Goal: Communication & Community: Answer question/provide support

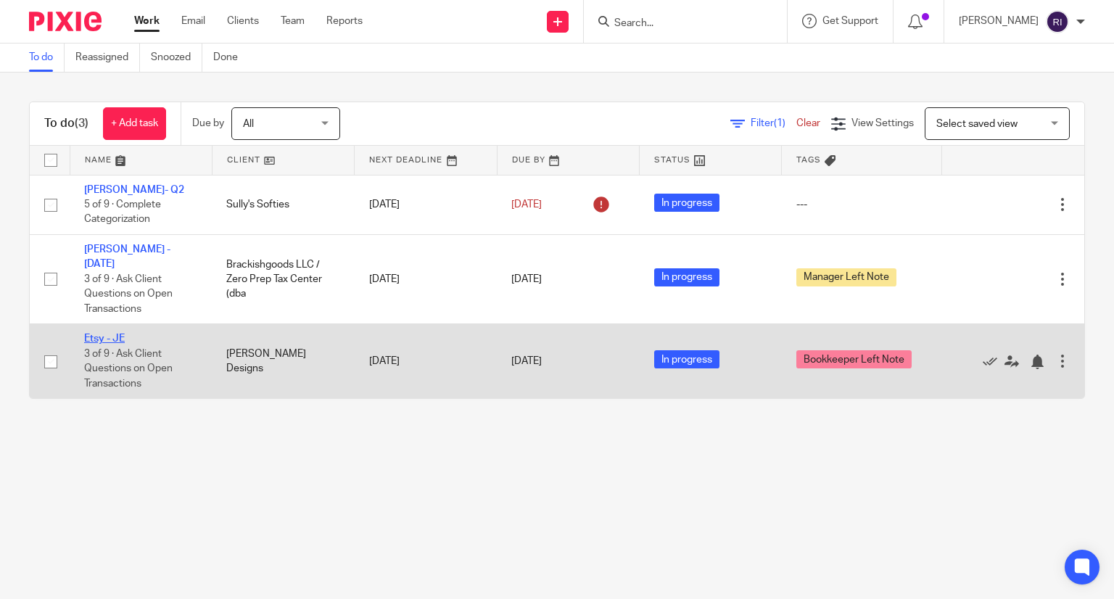
click at [112, 333] on link "Etsy - JE" at bounding box center [104, 338] width 41 height 10
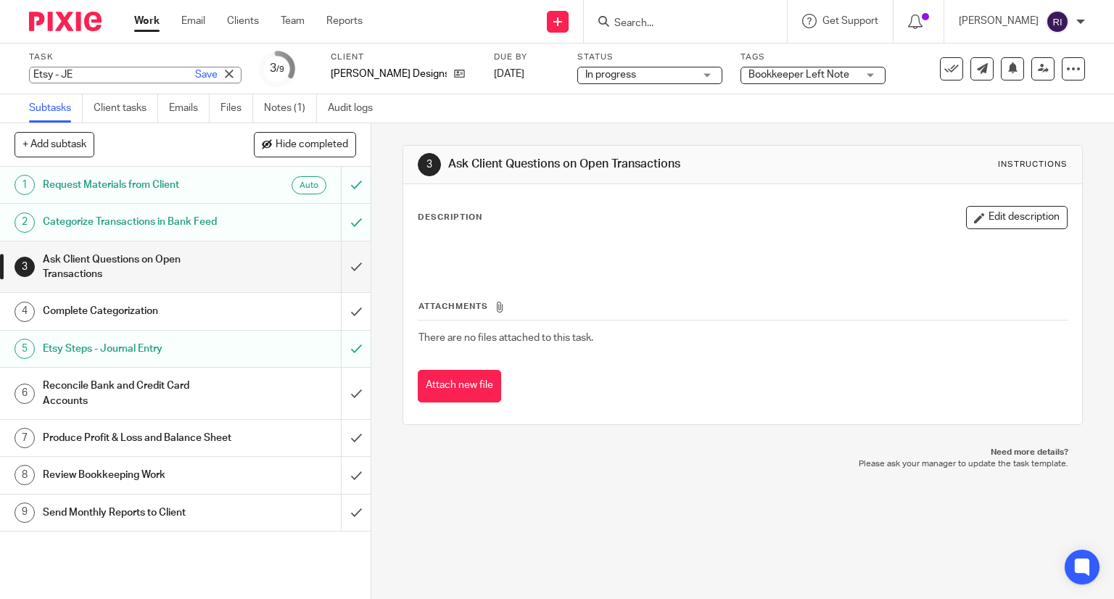
click at [57, 70] on div "Etsy - JE Save Etsy - JE" at bounding box center [135, 75] width 212 height 17
type input "[PERSON_NAME] [DATE]"
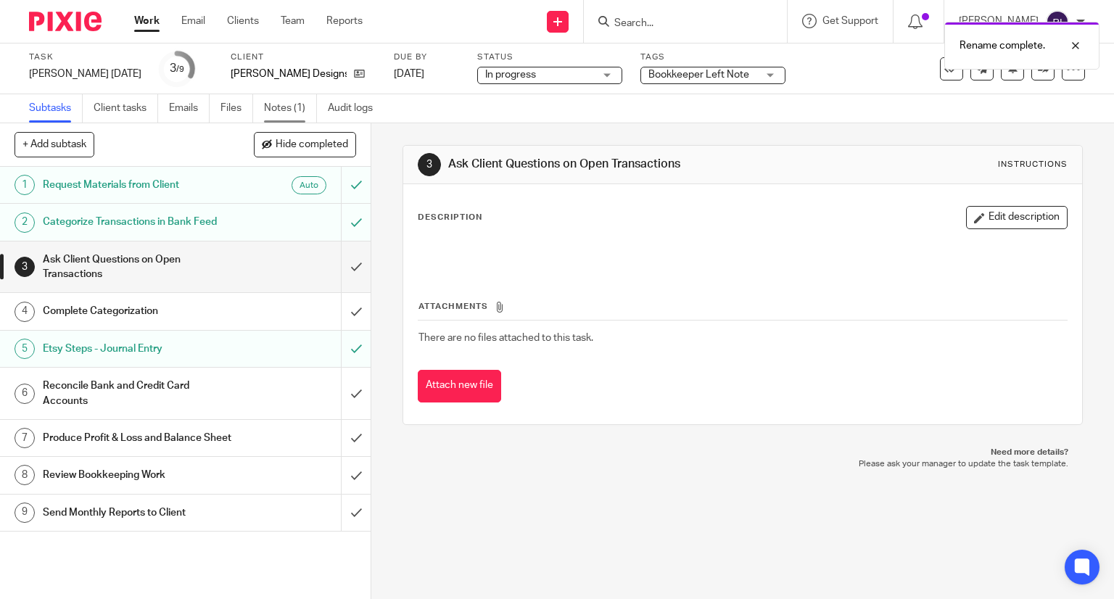
click at [271, 106] on link "Notes (1)" at bounding box center [290, 108] width 53 height 28
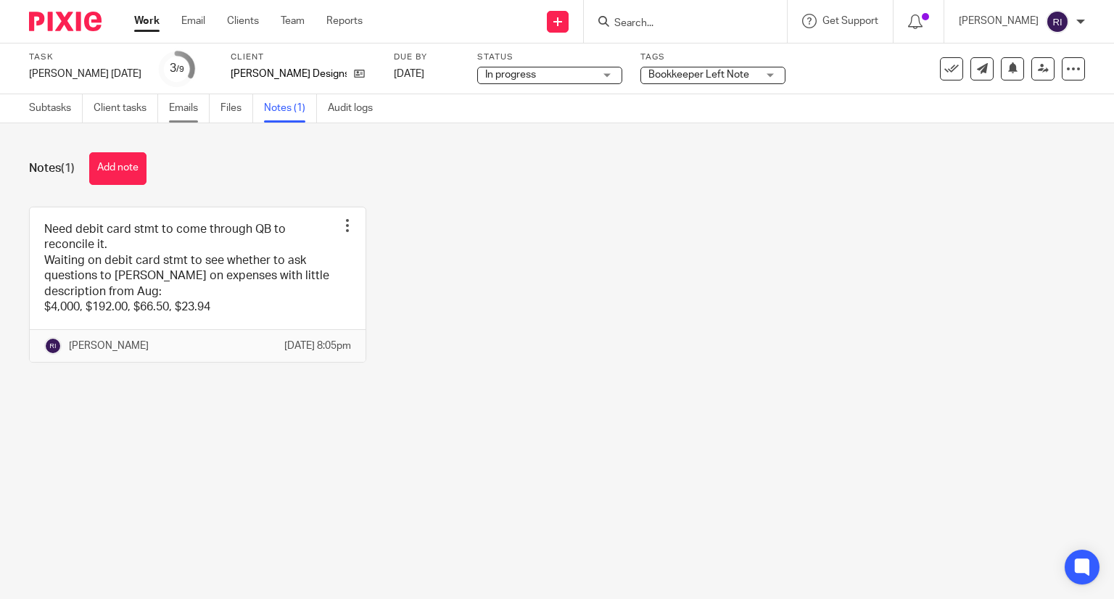
click at [180, 105] on link "Emails" at bounding box center [189, 108] width 41 height 28
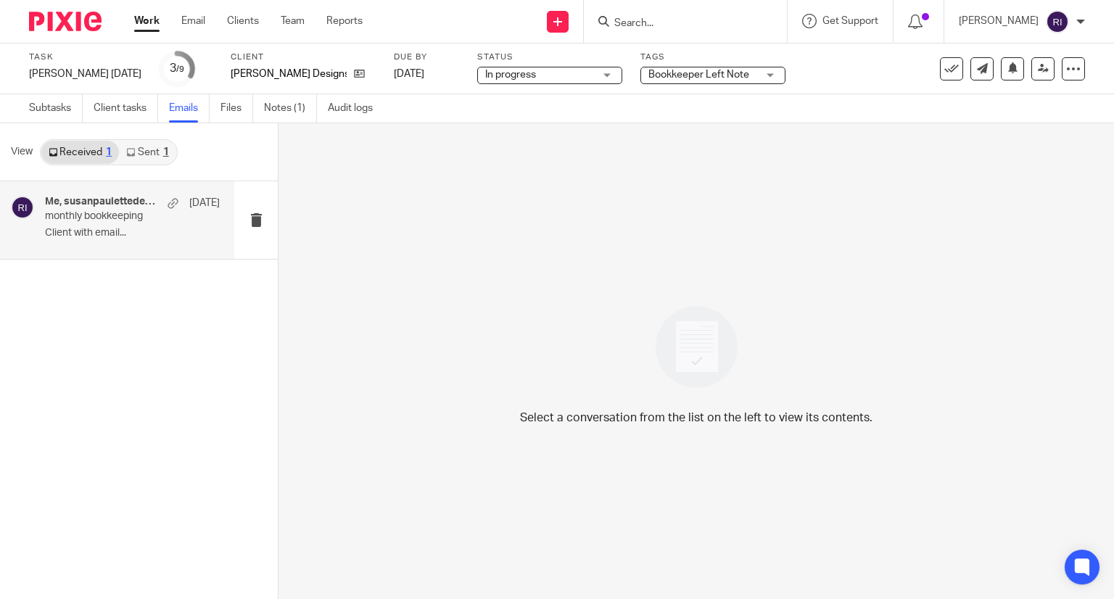
click at [135, 256] on div "Me, susanpaulettedesigns Sep 1 monthly bookkeeping Client with email..." at bounding box center [117, 220] width 234 height 78
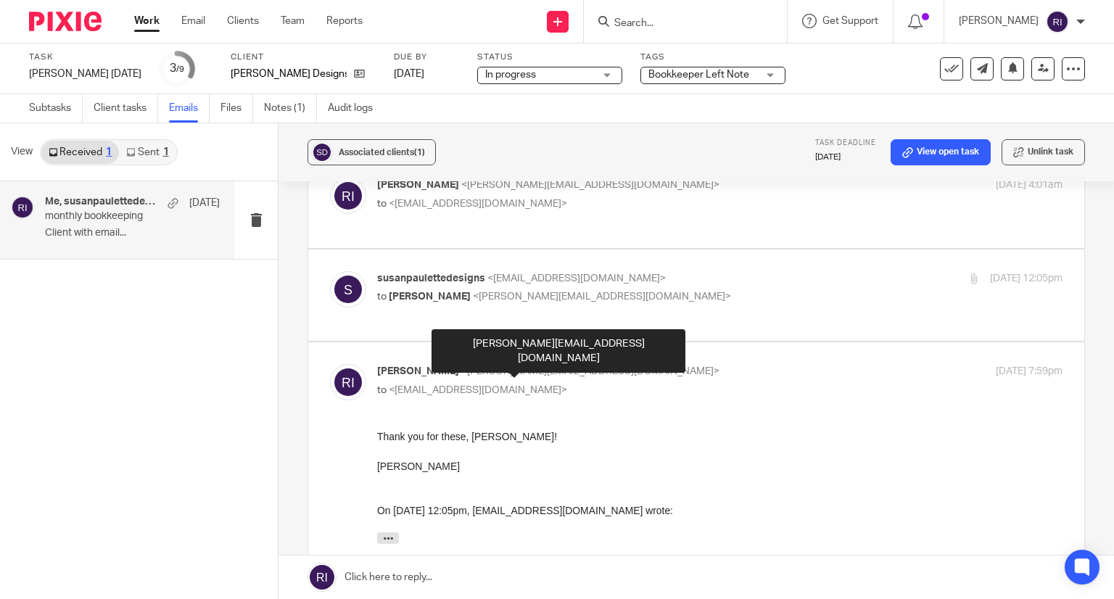
scroll to position [82, 0]
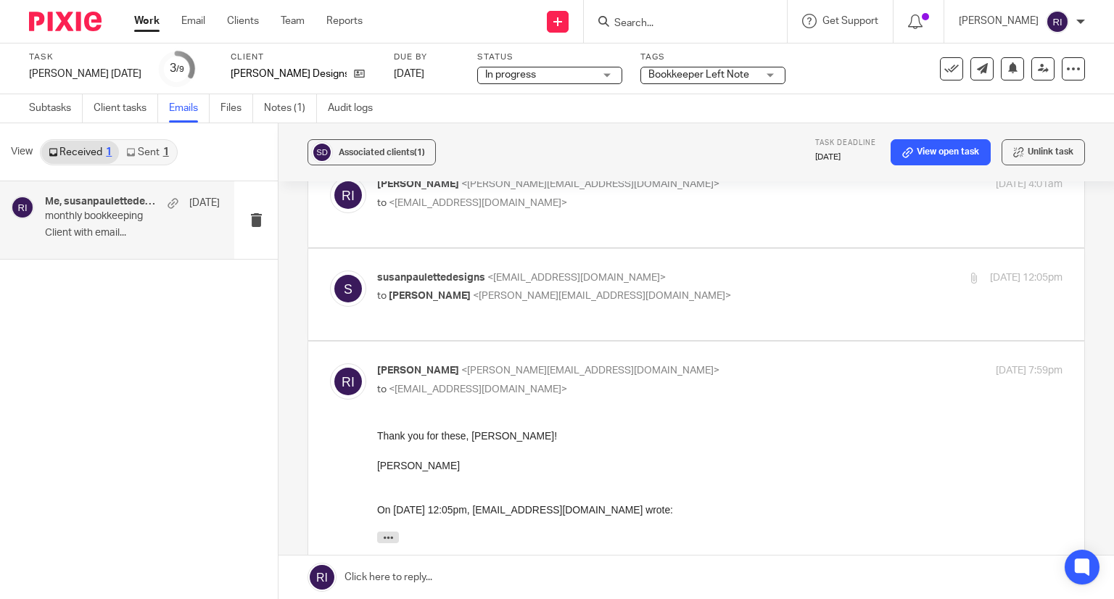
click at [655, 332] on label at bounding box center [696, 295] width 776 height 92
click at [330, 270] on input "checkbox" at bounding box center [329, 270] width 1 height 1
checkbox input "true"
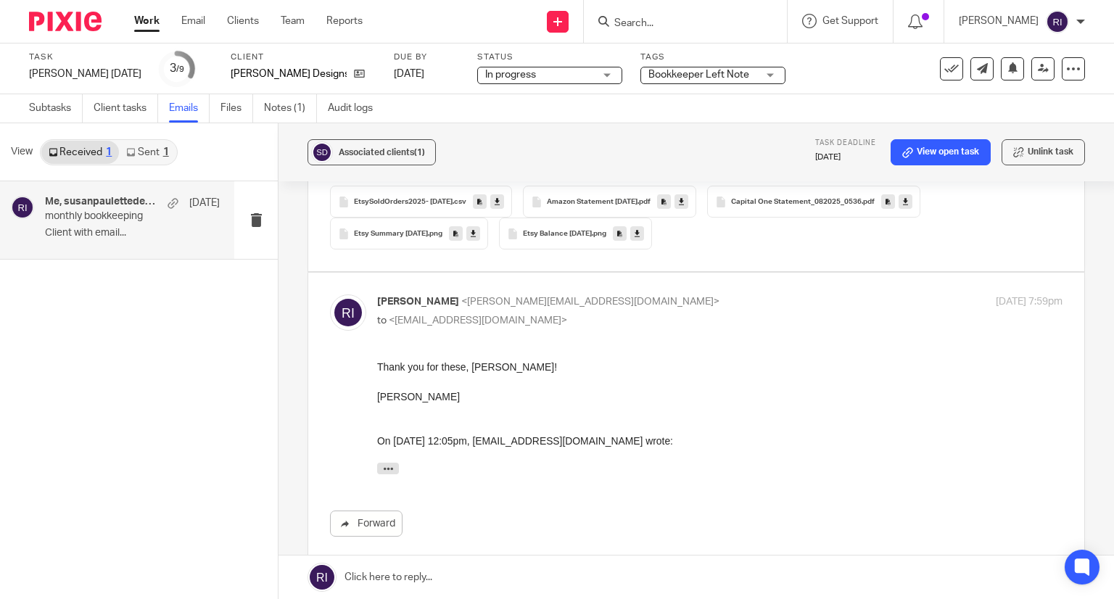
scroll to position [542, 0]
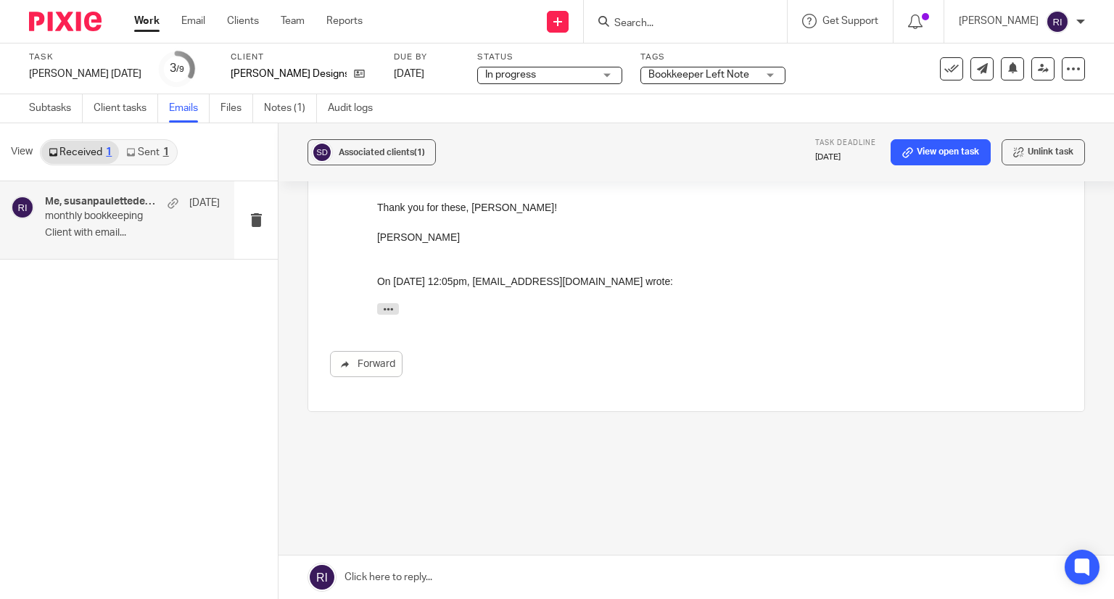
click at [357, 573] on link at bounding box center [695, 576] width 835 height 43
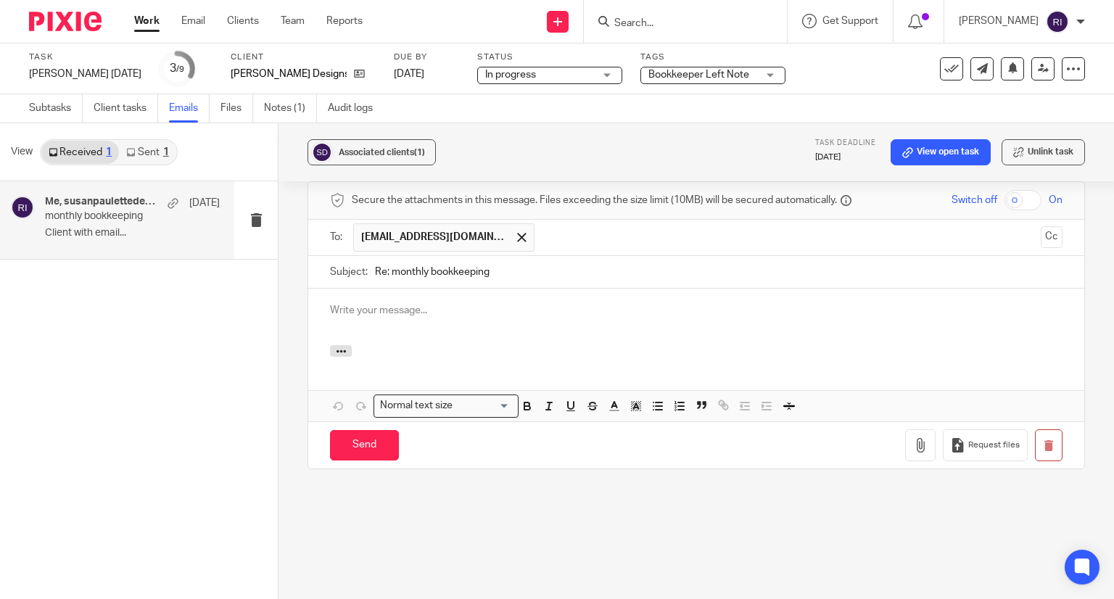
scroll to position [0, 0]
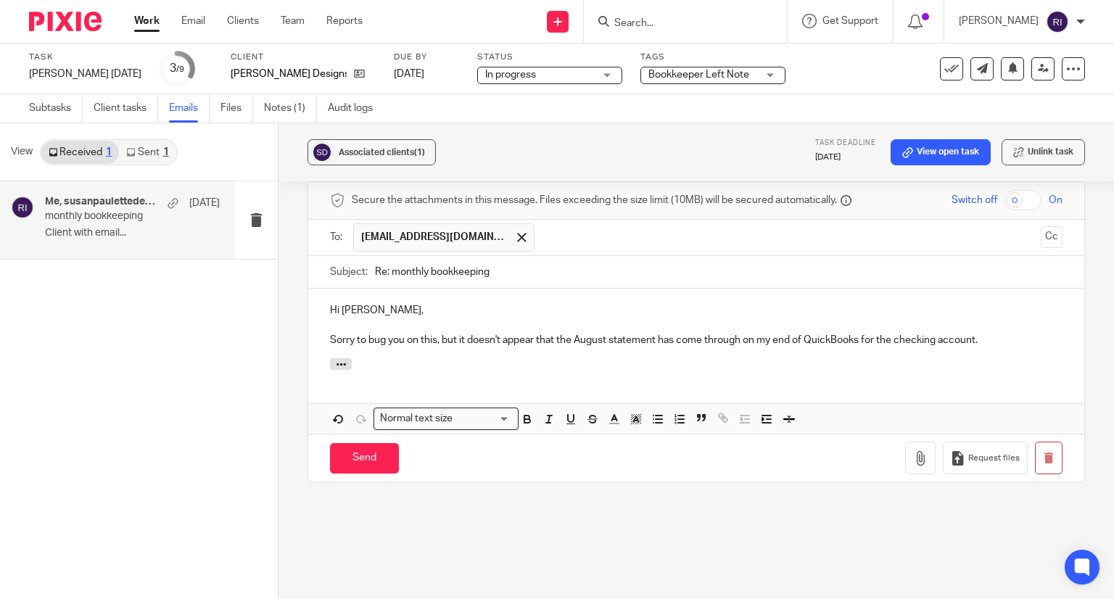
click at [1024, 343] on p "Sorry to bug you on this, but it doesn't appear that the August statement has c…" at bounding box center [696, 340] width 732 height 14
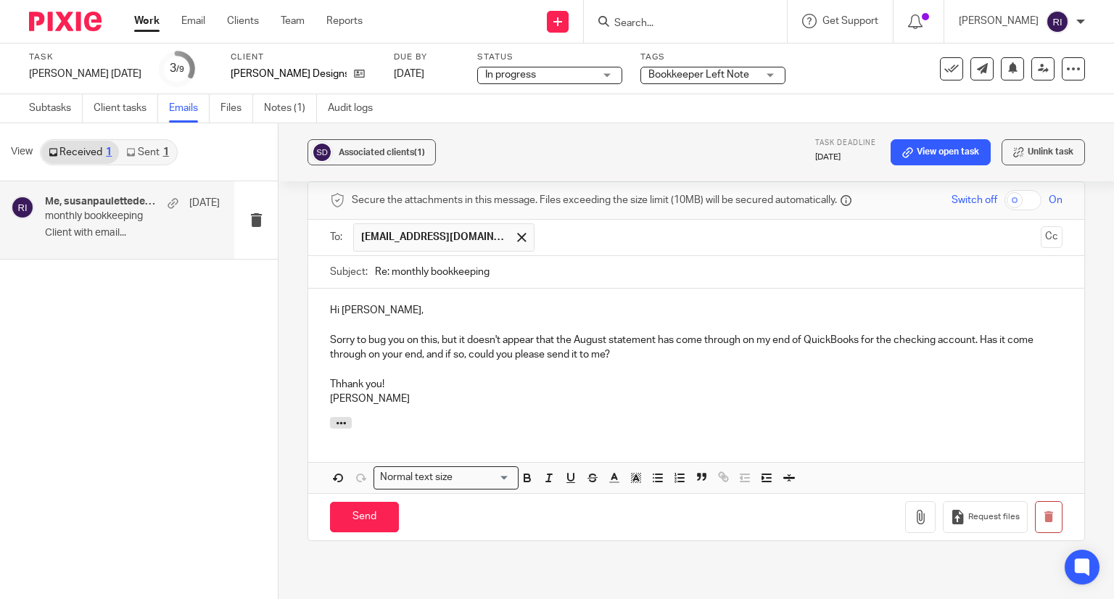
click at [341, 377] on p "Thhank you!" at bounding box center [696, 384] width 732 height 14
click at [625, 352] on p "Sorry to bug you on this, but it doesn't appear that the August statement has c…" at bounding box center [696, 348] width 732 height 30
drag, startPoint x: 458, startPoint y: 336, endPoint x: 232, endPoint y: 338, distance: 226.2
click at [232, 338] on div "View Received 1 Sent 1 Me, susanpaulettedesigns Sep 1 monthly bookkeeping Clien…" at bounding box center [557, 361] width 1114 height 476
drag, startPoint x: 325, startPoint y: 336, endPoint x: 426, endPoint y: 342, distance: 101.7
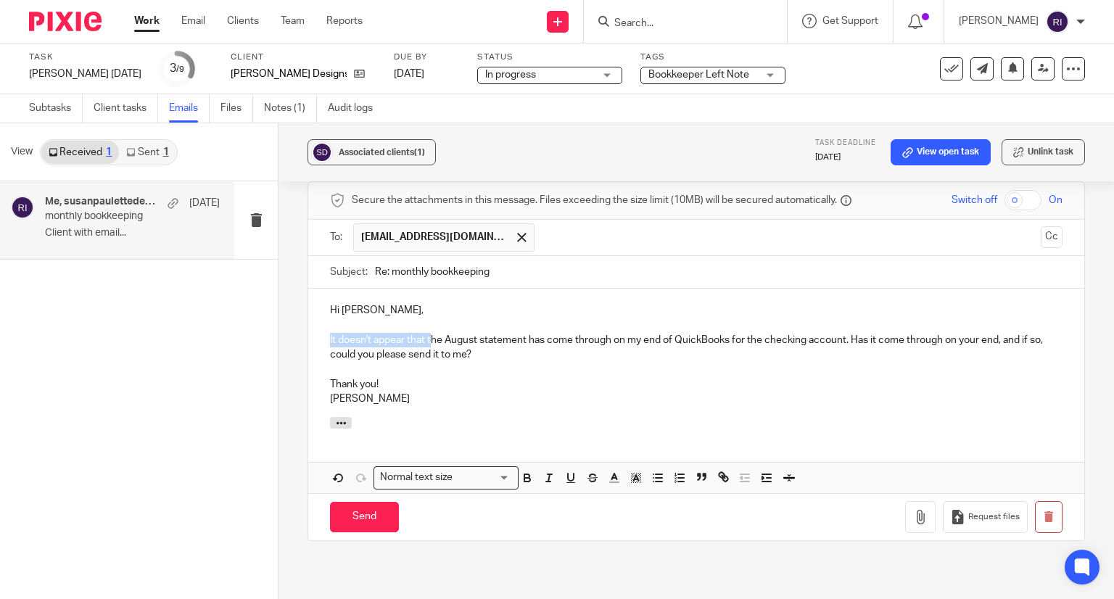
click at [426, 342] on div "Hi Susan, It doesn't appear that the August statement has come through on my en…" at bounding box center [696, 353] width 776 height 128
click at [448, 338] on p "The August statement has come through on my end of QuickBooks for the checking …" at bounding box center [696, 348] width 732 height 30
click at [330, 341] on p "The August statement has not come through on my end of QuickBooks for the check…" at bounding box center [696, 348] width 732 height 30
click at [919, 336] on p "The August statement has not come through on my end of QuickBooks for the check…" at bounding box center [696, 348] width 732 height 30
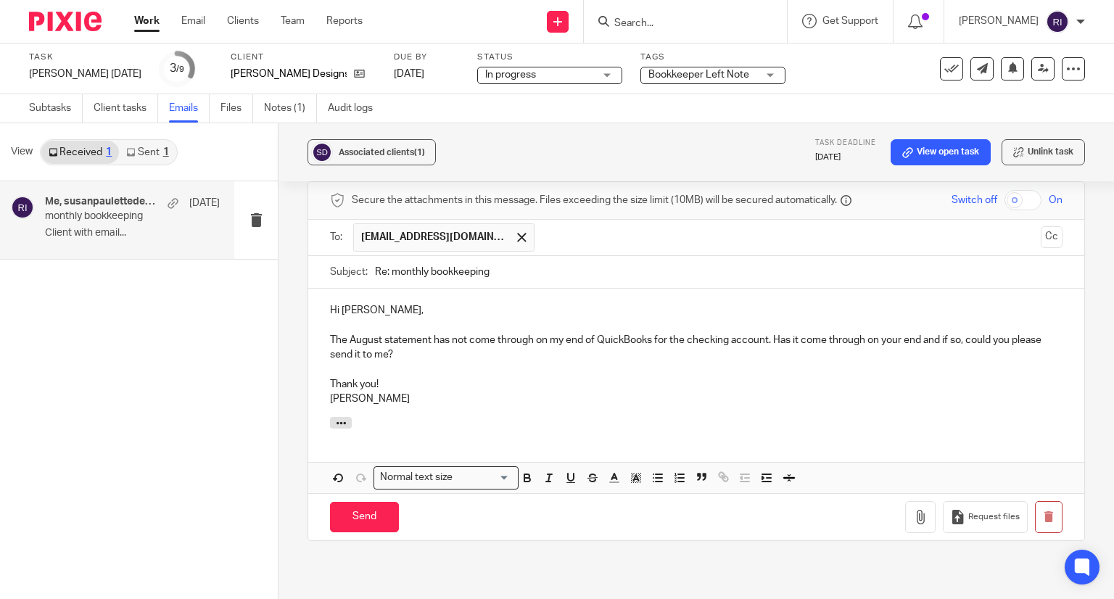
click at [635, 350] on p "The August statement has not come through on my end of QuickBooks for the check…" at bounding box center [696, 348] width 732 height 30
click at [374, 381] on p "Thank you!" at bounding box center [696, 384] width 732 height 14
click at [361, 509] on input "Send" at bounding box center [364, 517] width 69 height 31
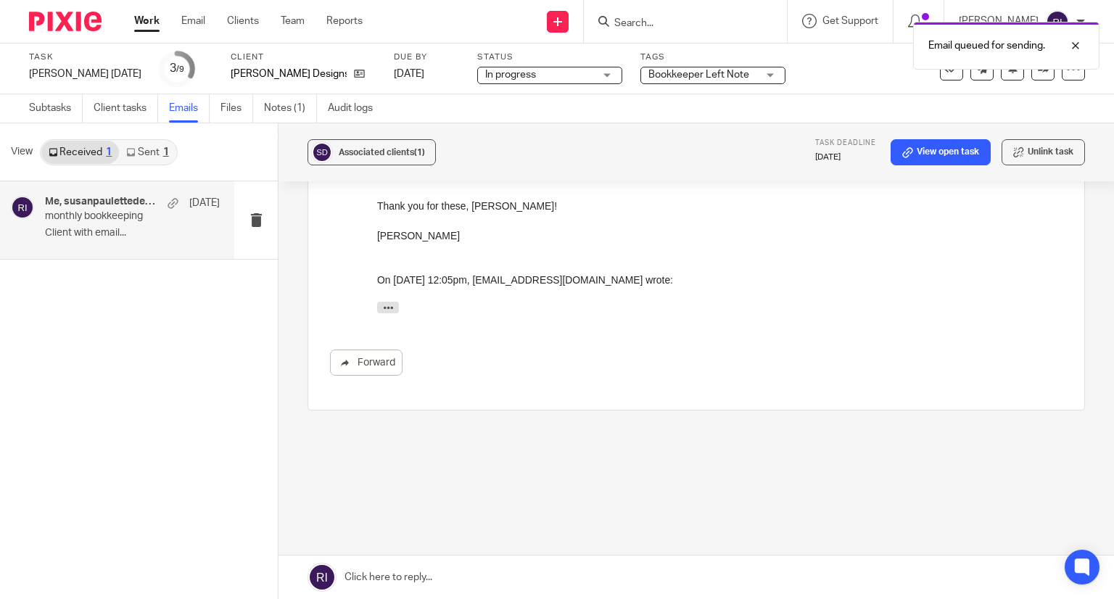
scroll to position [543, 0]
click at [150, 21] on link "Work" at bounding box center [146, 21] width 25 height 14
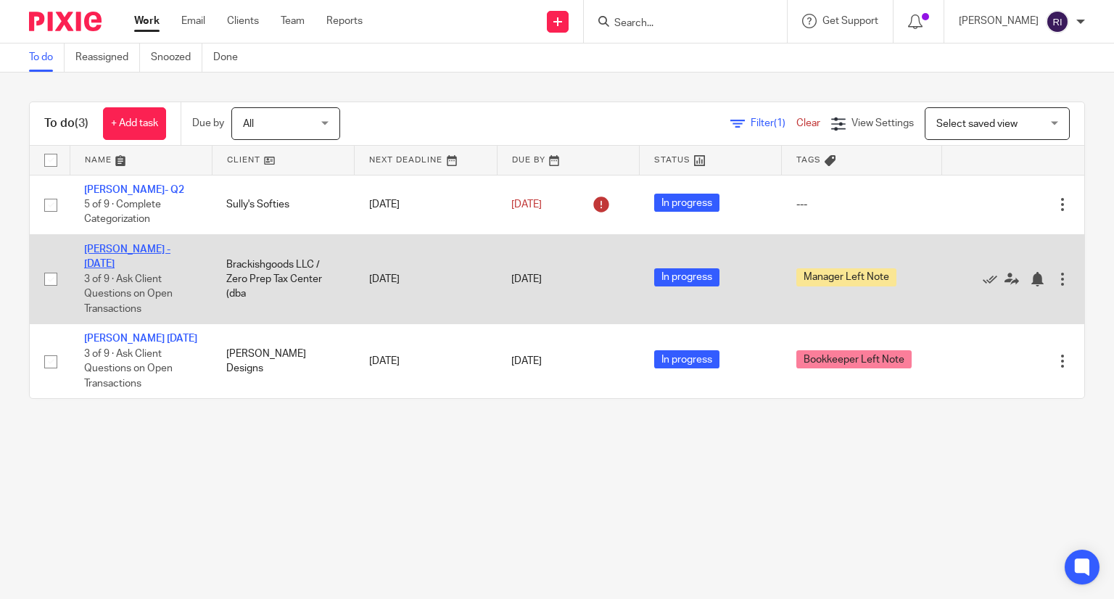
click at [128, 249] on link "Joel - Aug 2025" at bounding box center [127, 256] width 86 height 25
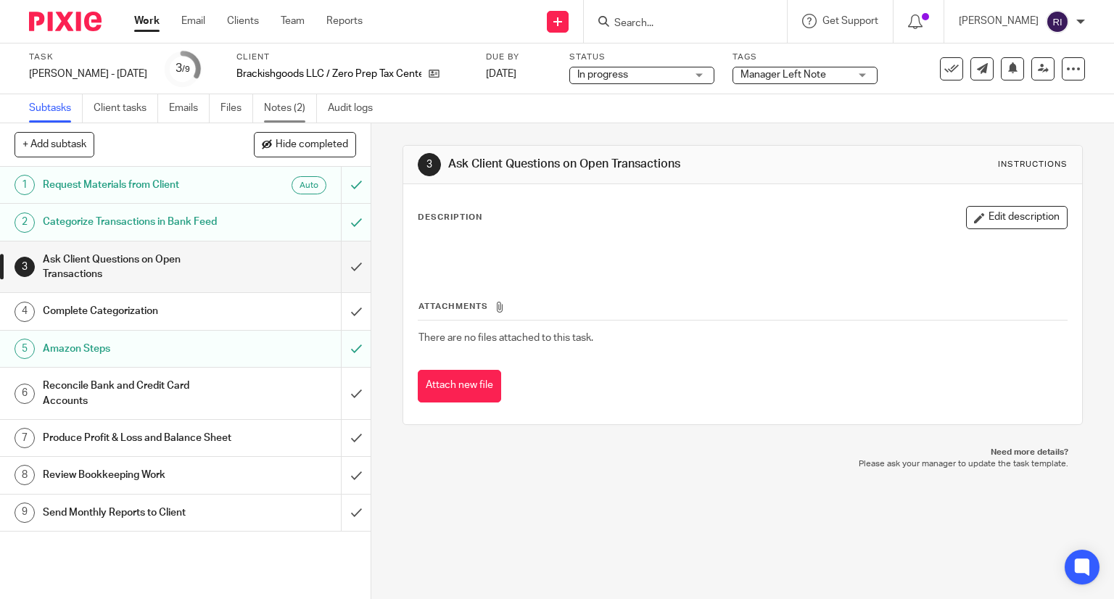
click at [295, 105] on link "Notes (2)" at bounding box center [290, 108] width 53 height 28
